Goal: Navigation & Orientation: Find specific page/section

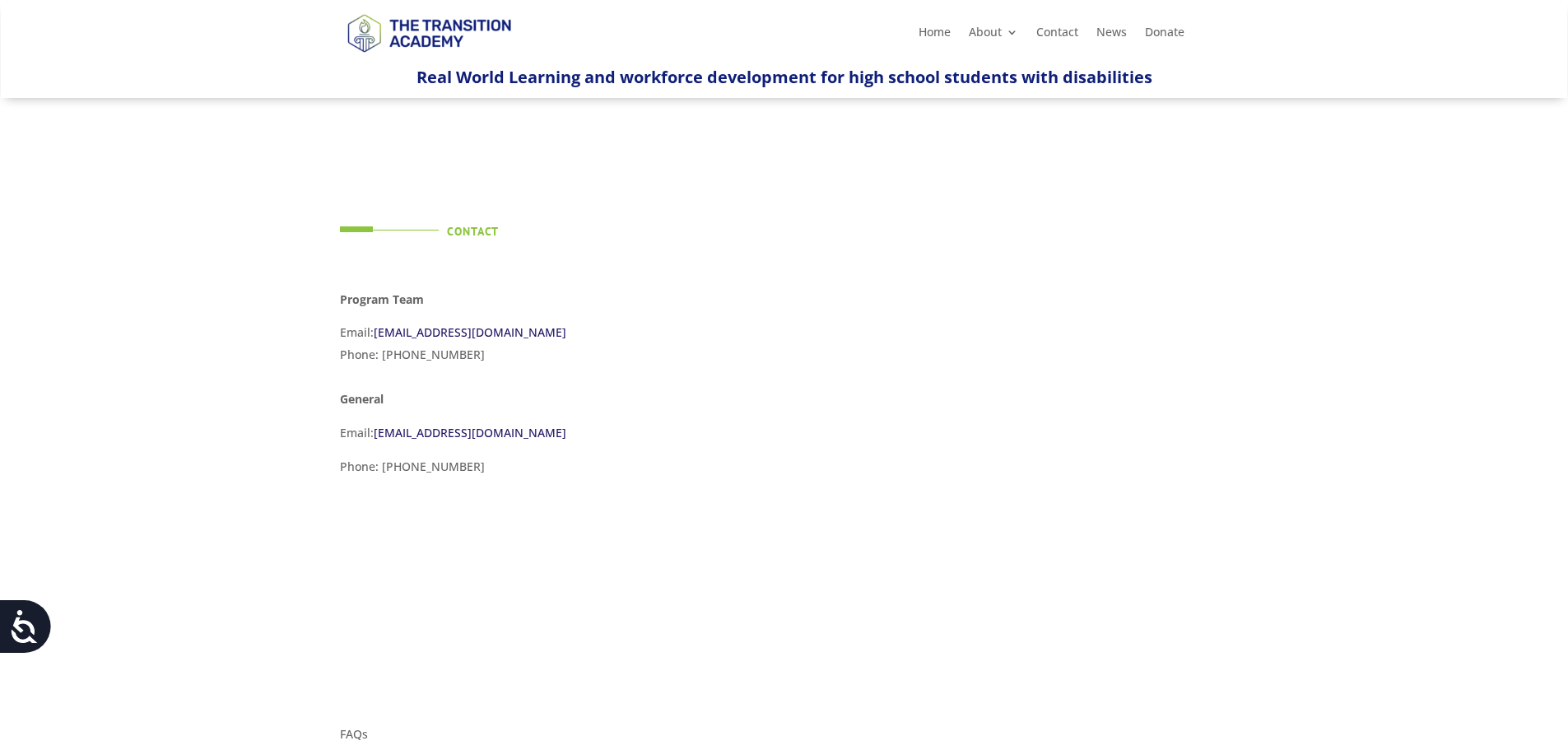
click at [433, 39] on img at bounding box center [428, 33] width 178 height 58
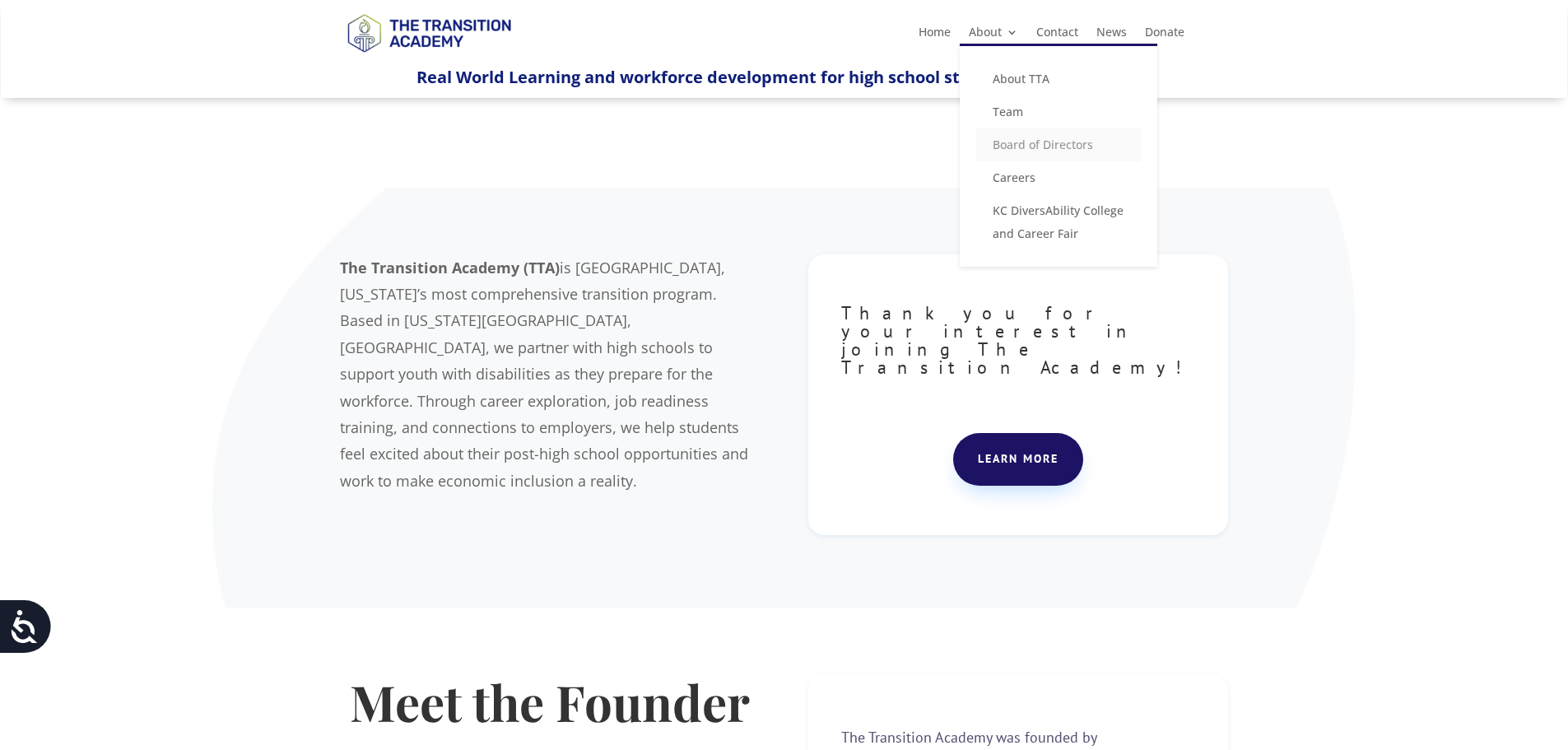
click at [996, 141] on link "Board of Directors" at bounding box center [1058, 145] width 165 height 33
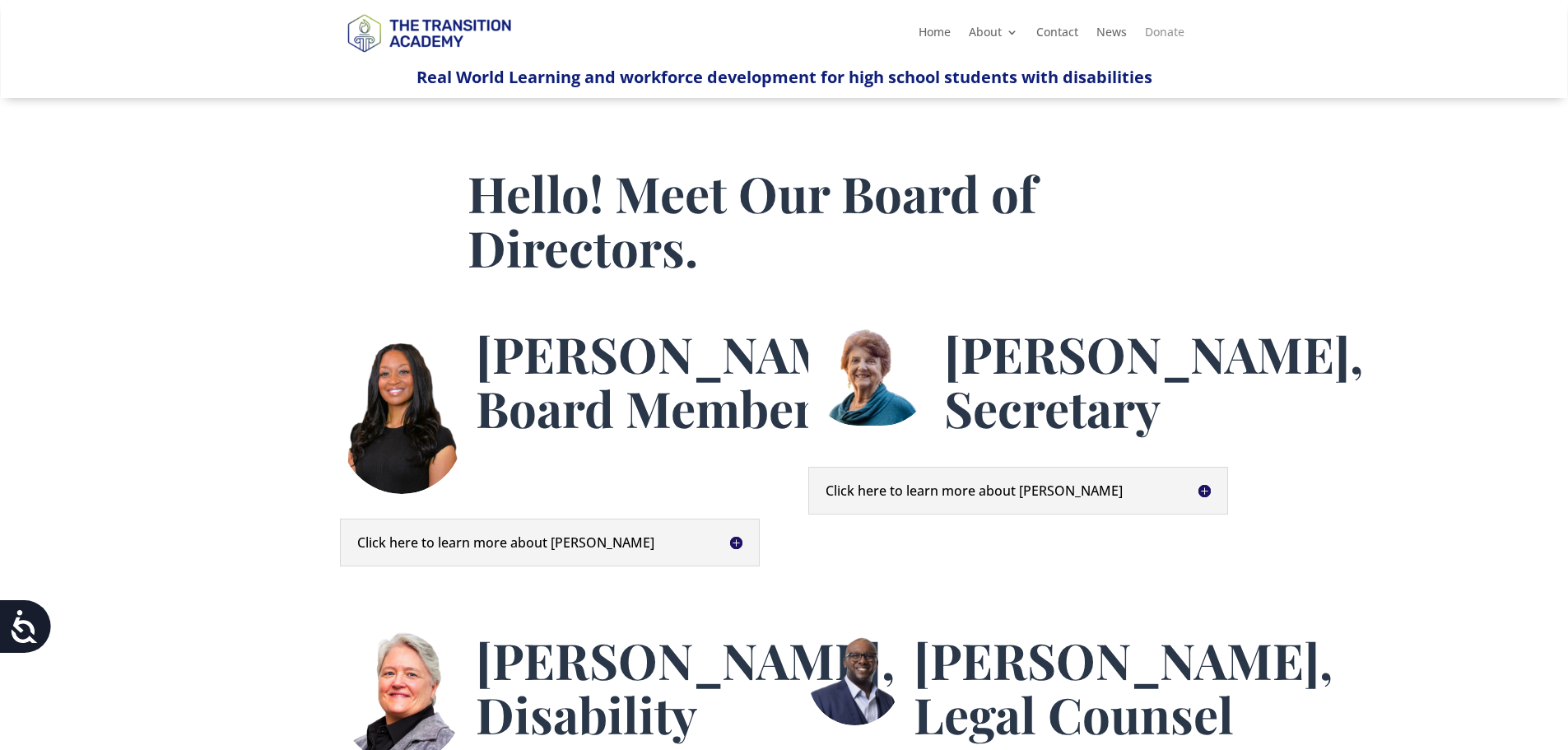
click at [1168, 35] on link "Donate" at bounding box center [1164, 36] width 39 height 18
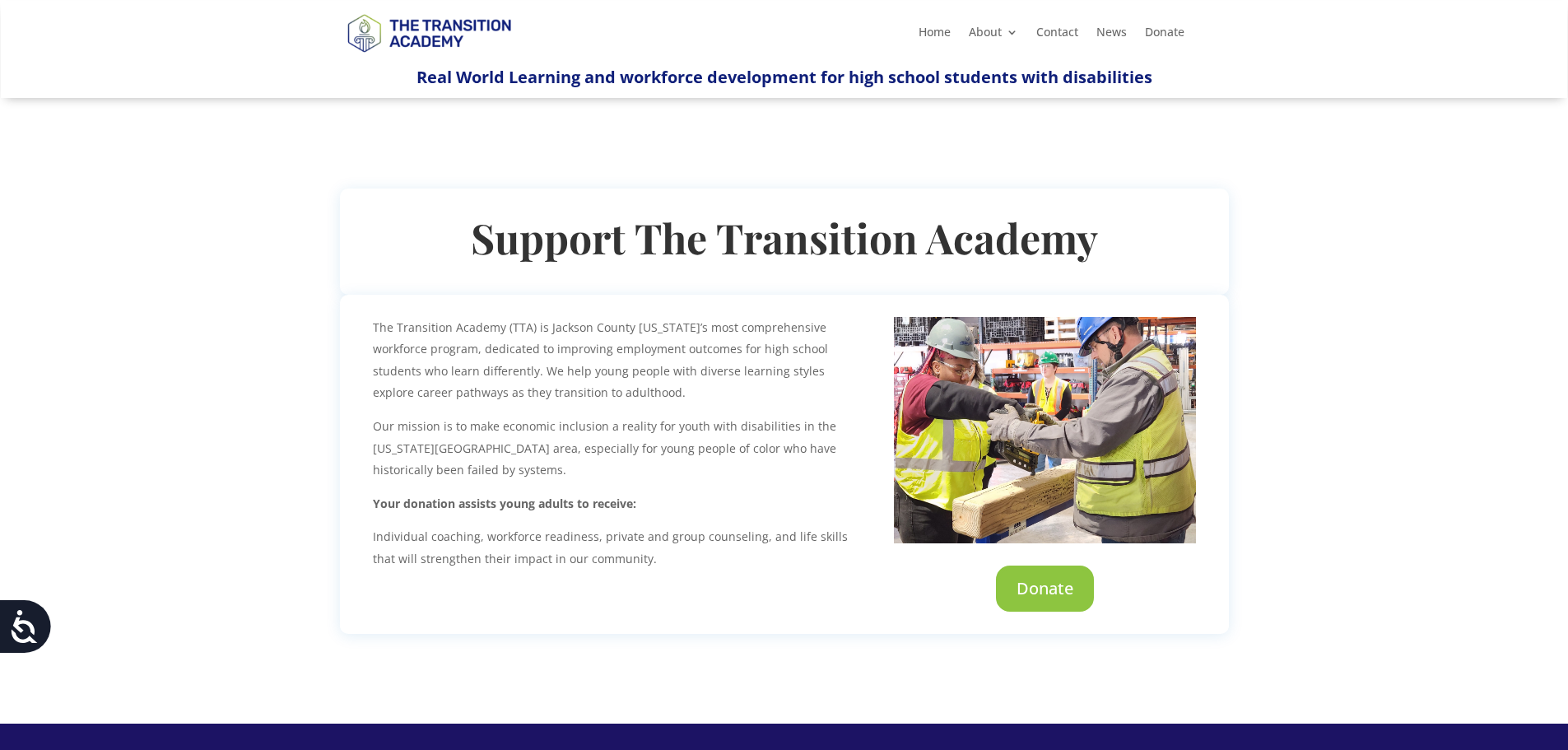
drag, startPoint x: 997, startPoint y: 155, endPoint x: 1433, endPoint y: 196, distance: 437.9
click at [1433, 196] on div "Support The Transition Academy The Transition Academy (TTA) is Jackson County M…" at bounding box center [784, 411] width 1568 height 626
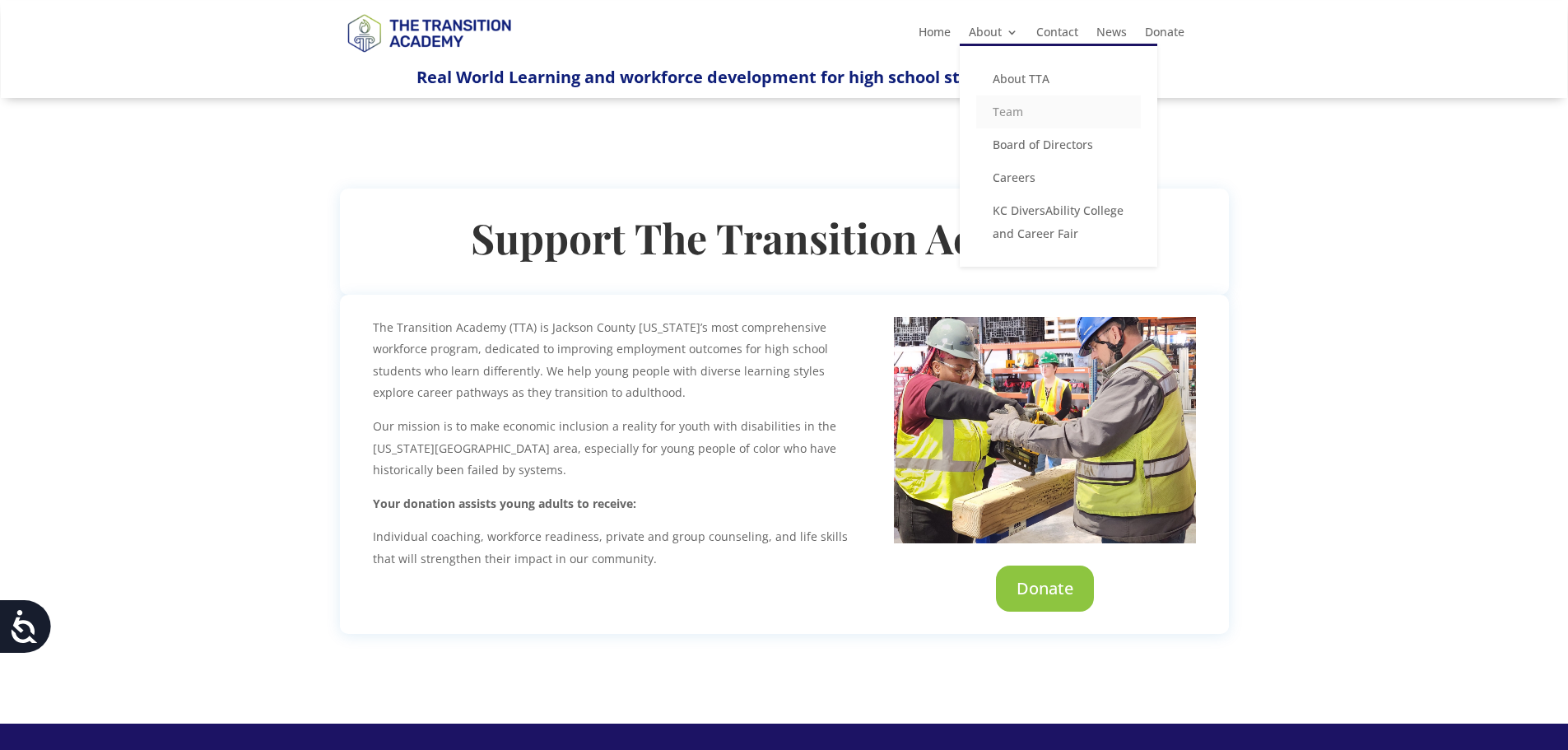
click at [1021, 115] on link "Team" at bounding box center [1058, 112] width 165 height 33
